Goal: Information Seeking & Learning: Learn about a topic

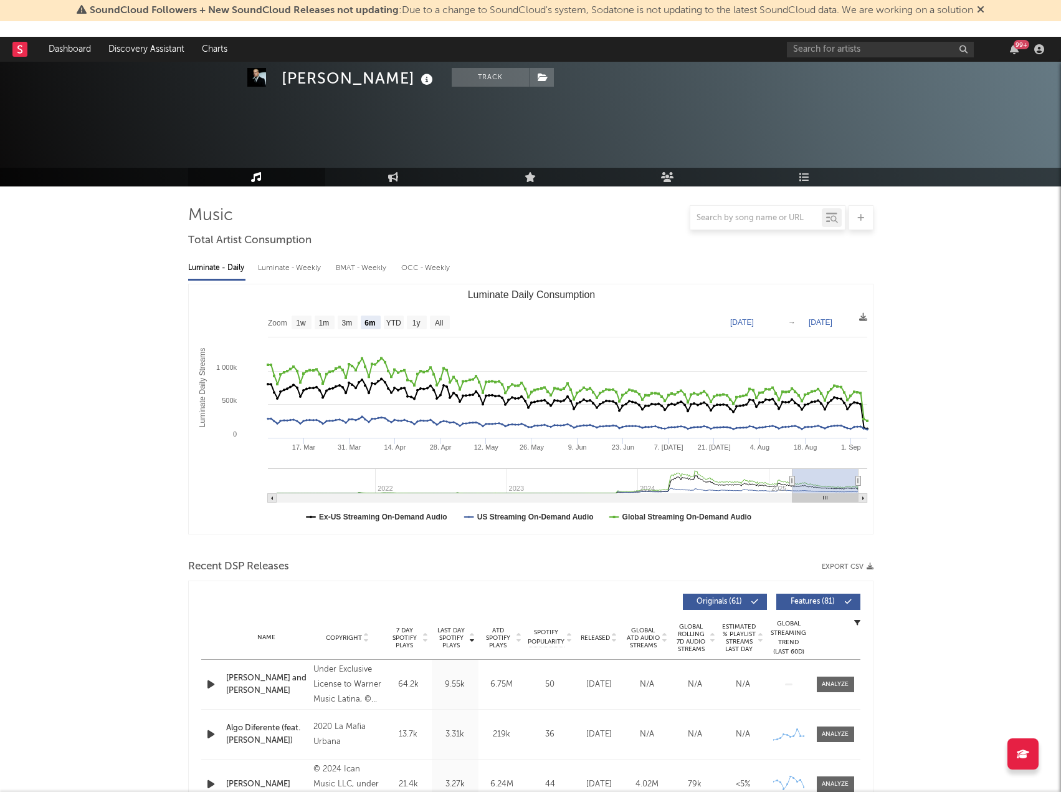
select select "6m"
select select "1w"
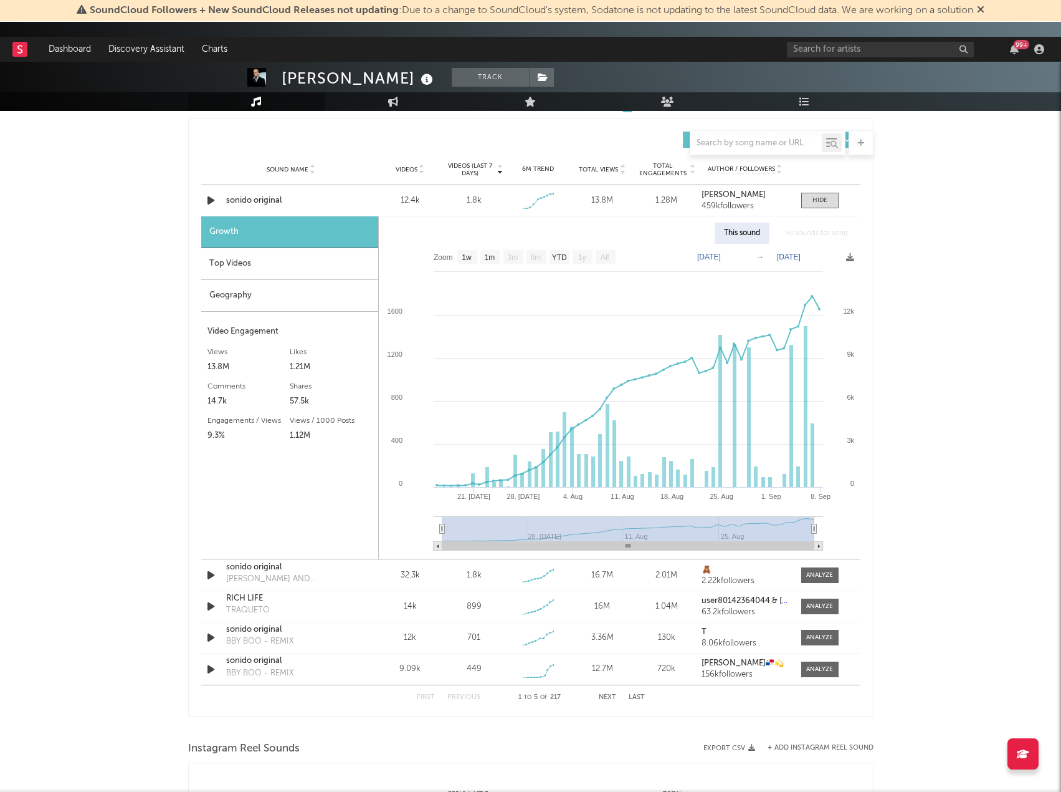
click at [994, 9] on div "SoundCloud Followers + New SoundCloud Releases not updating : Due to a change t…" at bounding box center [530, 11] width 1061 height 22
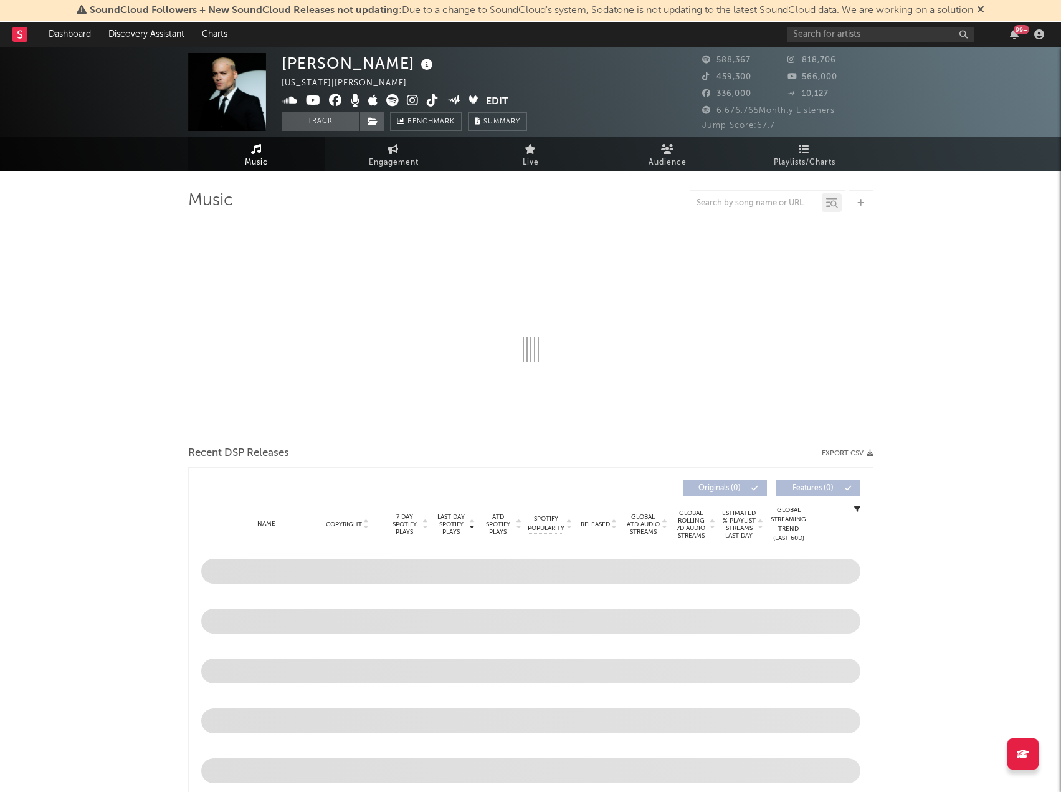
click at [985, 6] on icon at bounding box center [980, 9] width 7 height 10
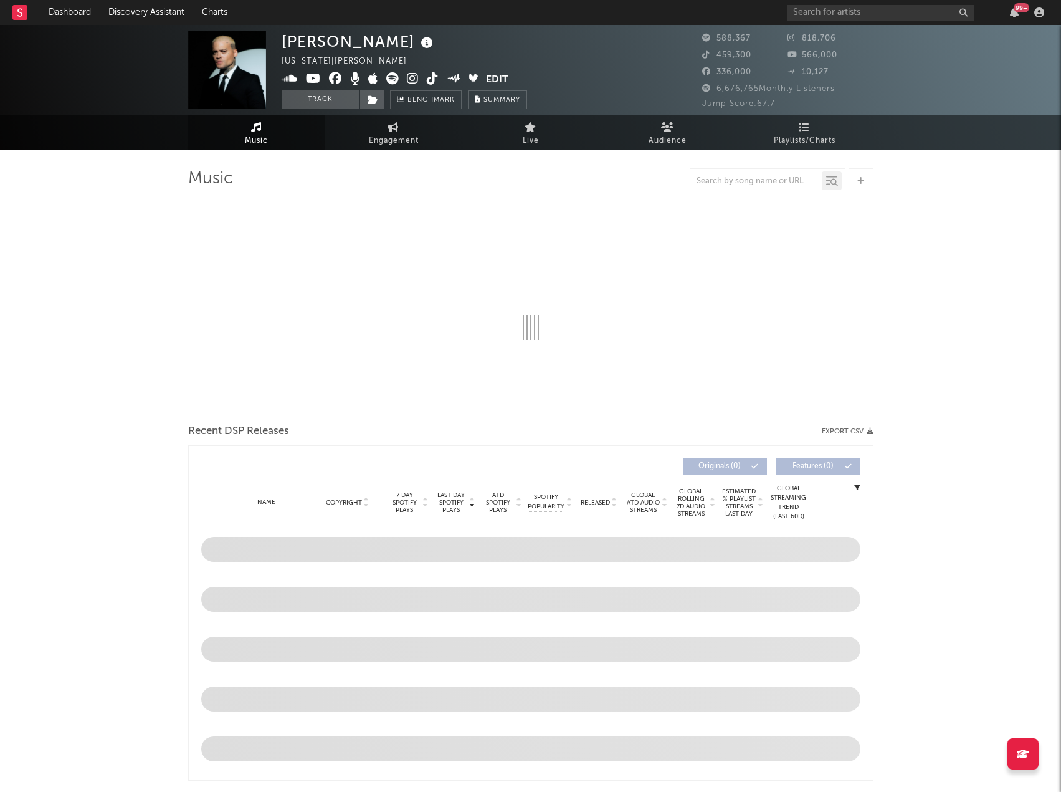
select select "6m"
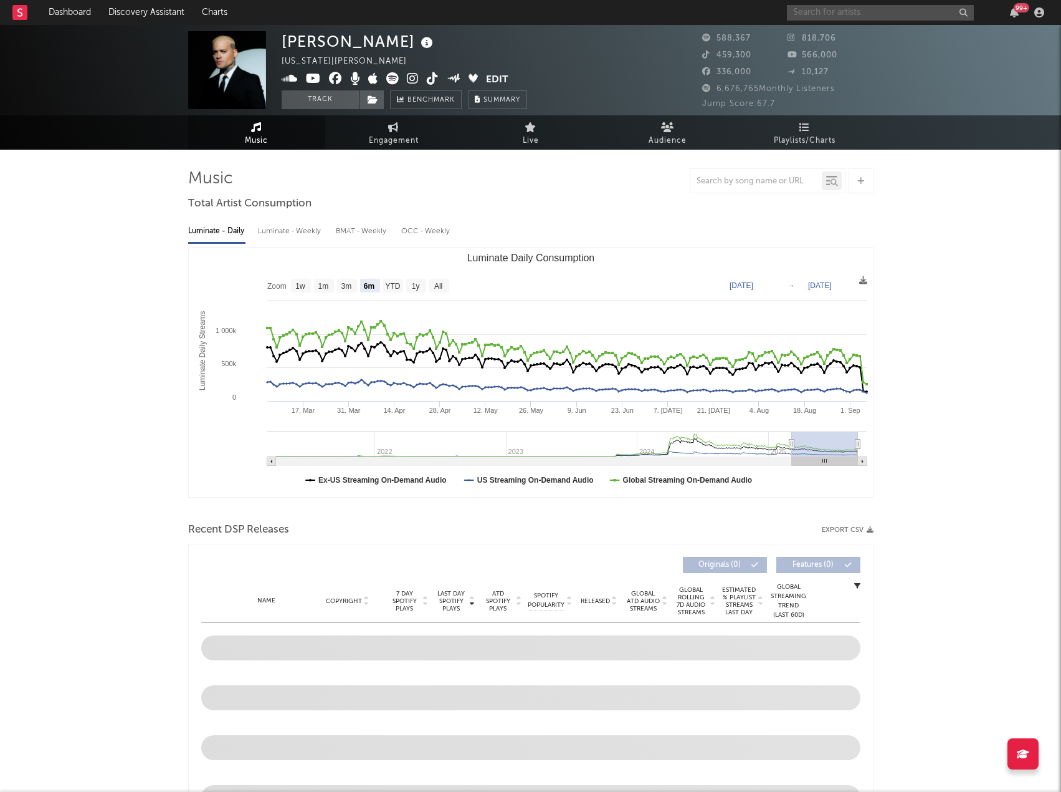
click at [817, 15] on input "text" at bounding box center [880, 13] width 187 height 16
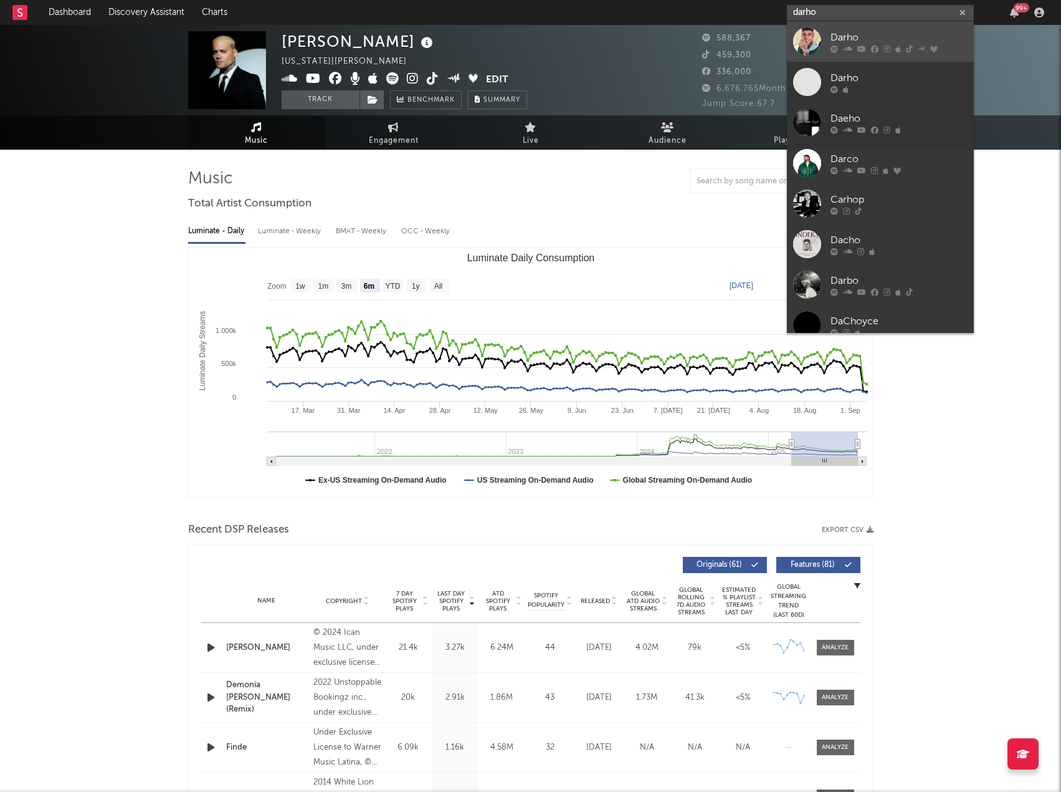
type input "darho"
click at [859, 34] on div "Darho" at bounding box center [899, 37] width 137 height 15
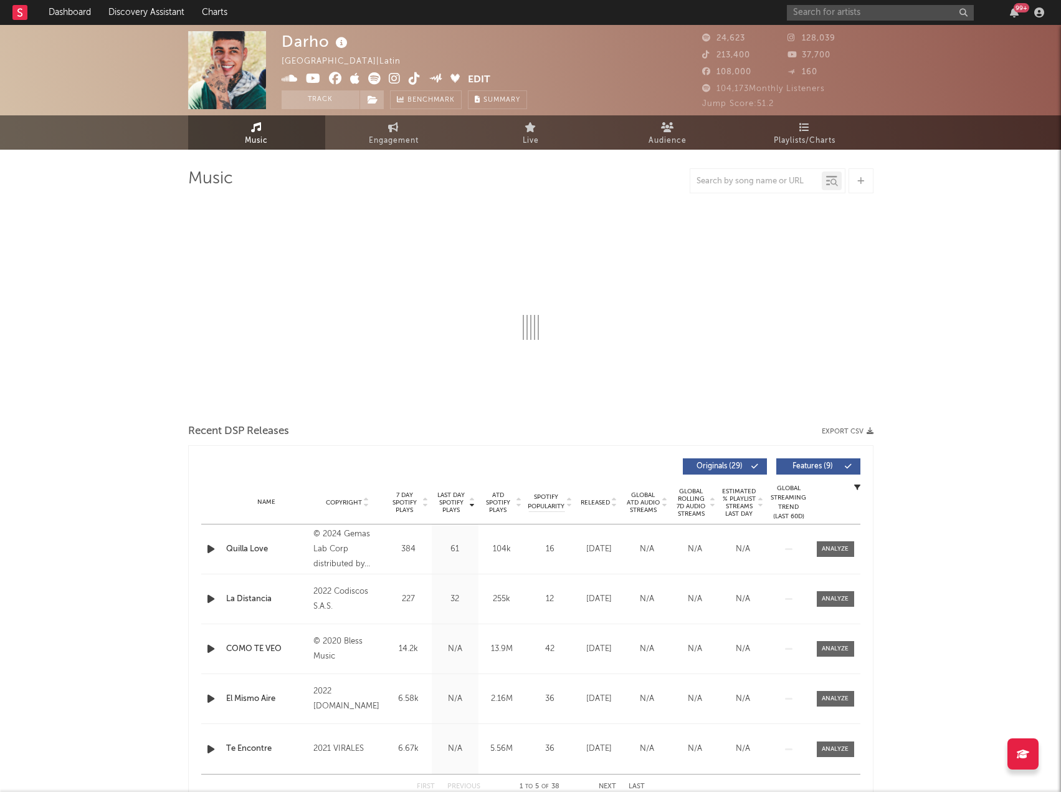
select select "6m"
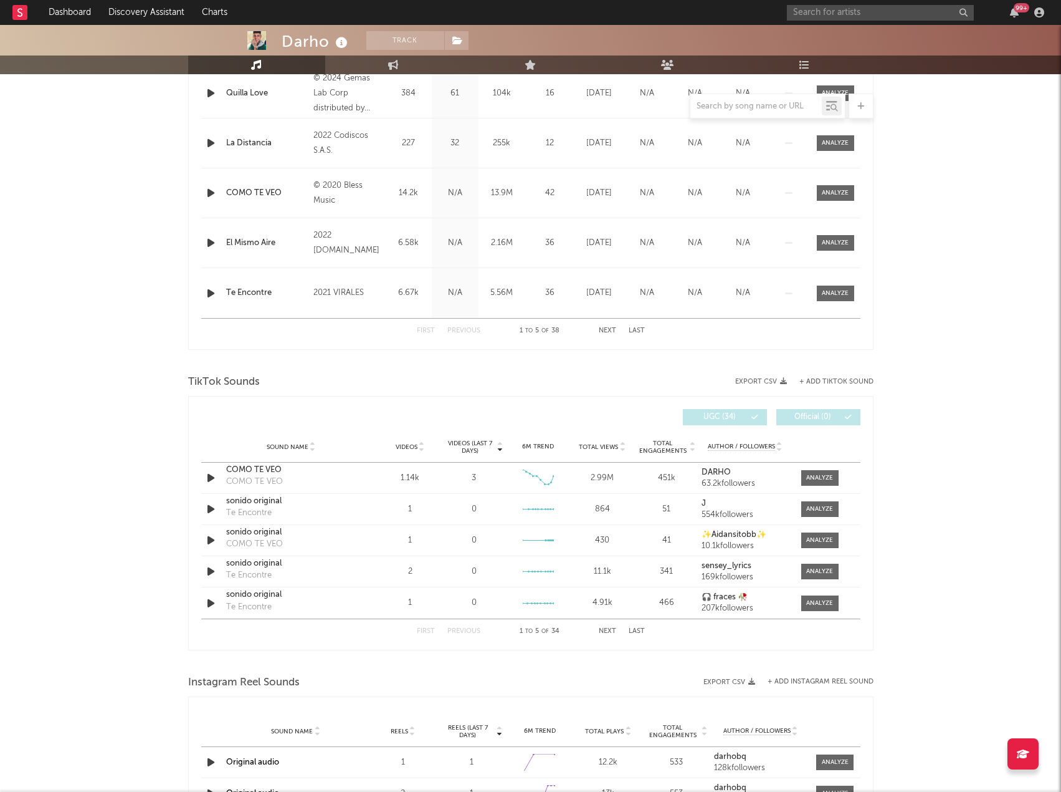
scroll to position [594, 0]
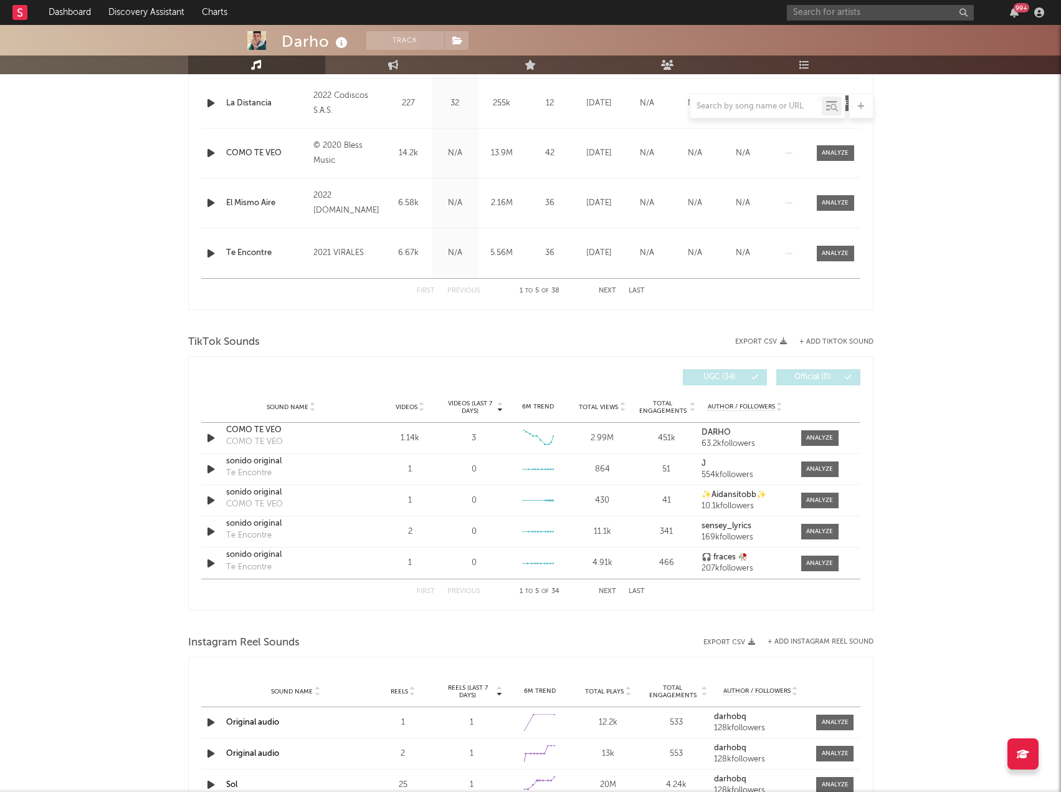
click at [236, 332] on div "TikTok Sounds" at bounding box center [531, 342] width 686 height 21
click at [215, 384] on div at bounding box center [366, 377] width 330 height 16
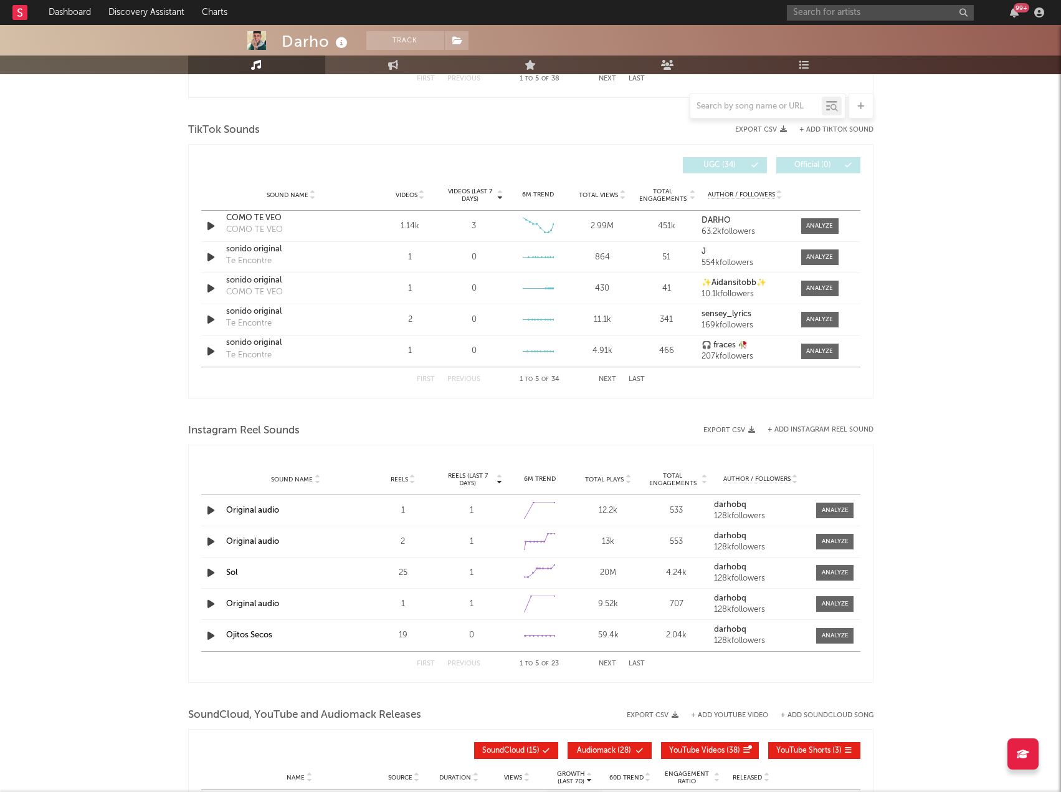
scroll to position [807, 0]
click at [210, 504] on icon "button" at bounding box center [210, 510] width 13 height 16
click at [209, 538] on icon "button" at bounding box center [210, 541] width 13 height 16
click at [209, 538] on icon "button" at bounding box center [210, 541] width 12 height 16
click at [608, 375] on button "Next" at bounding box center [607, 378] width 17 height 7
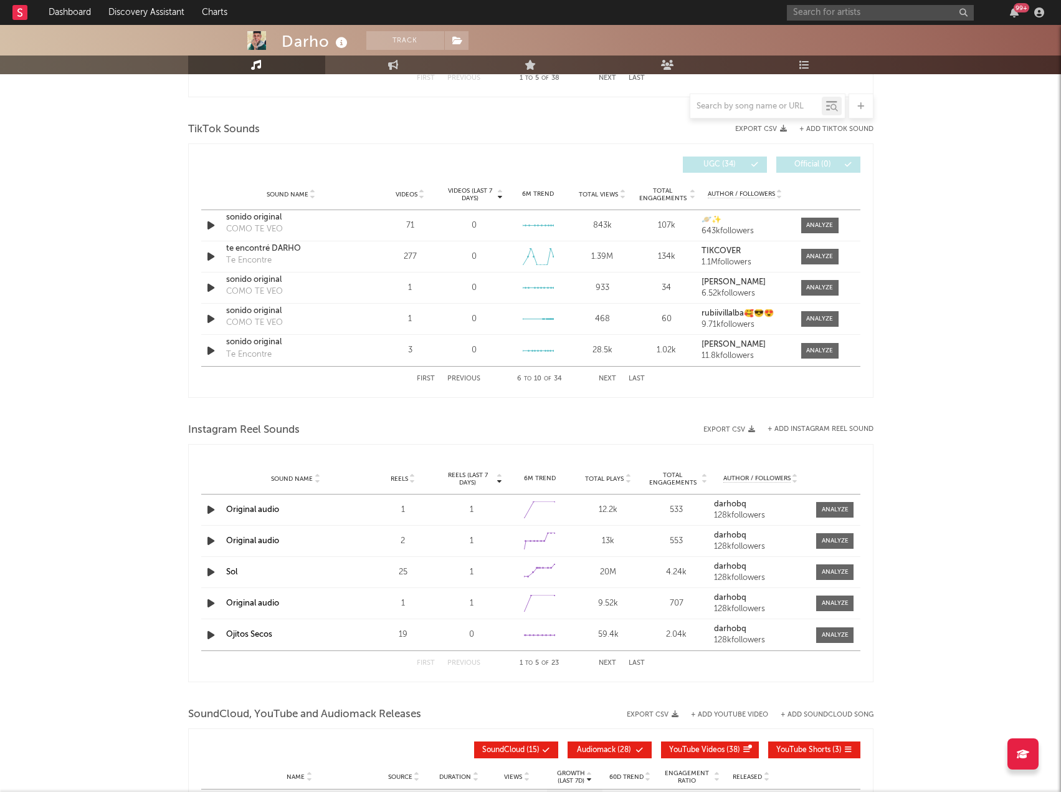
click at [608, 376] on button "Next" at bounding box center [607, 378] width 17 height 7
click at [608, 378] on button "Next" at bounding box center [607, 378] width 17 height 7
click at [724, 110] on input "text" at bounding box center [757, 107] width 132 height 10
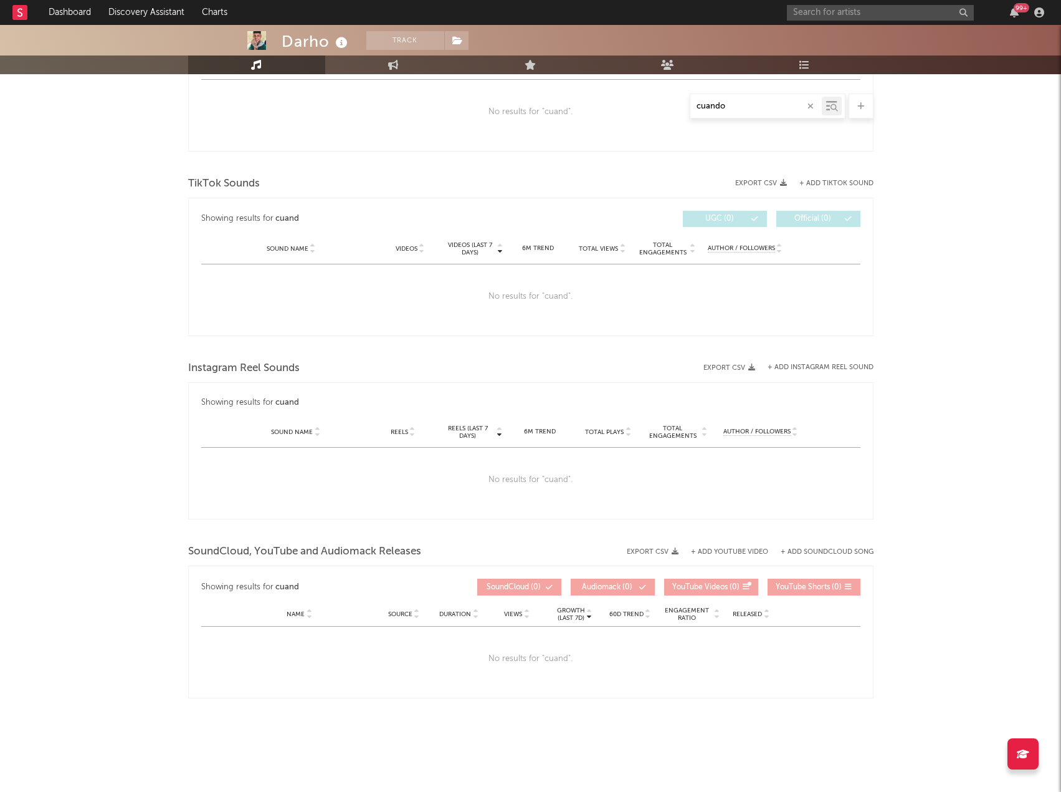
scroll to position [542, 0]
type input "cuando me mira"
